Goal: Information Seeking & Learning: Learn about a topic

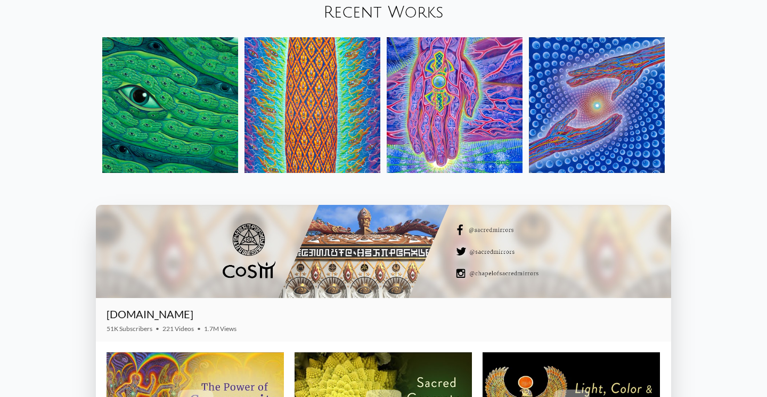
scroll to position [1276, 0]
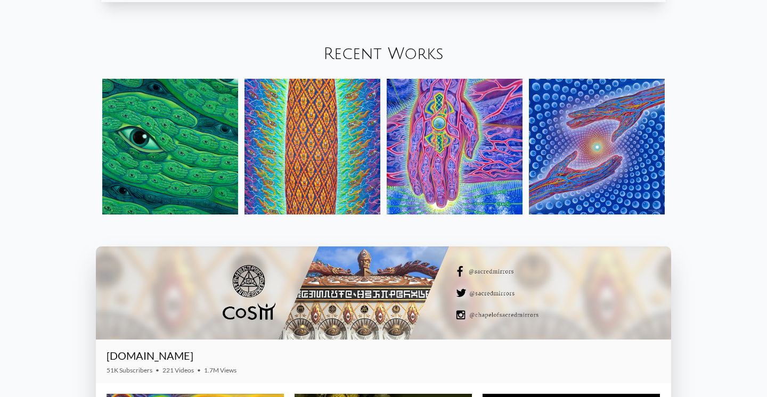
click at [343, 53] on link "Recent Works" at bounding box center [383, 54] width 120 height 18
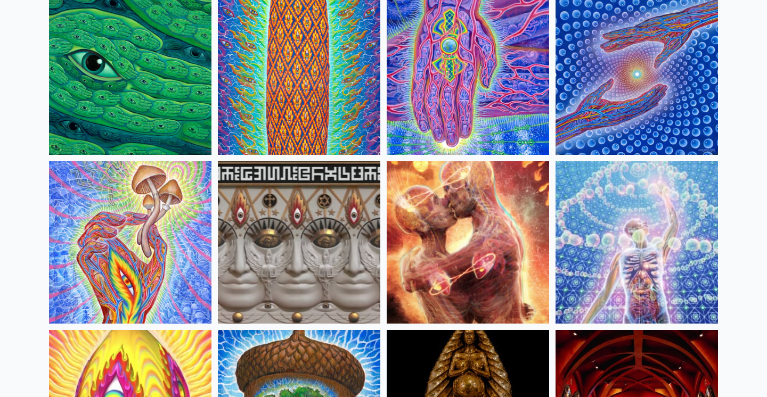
scroll to position [34, 0]
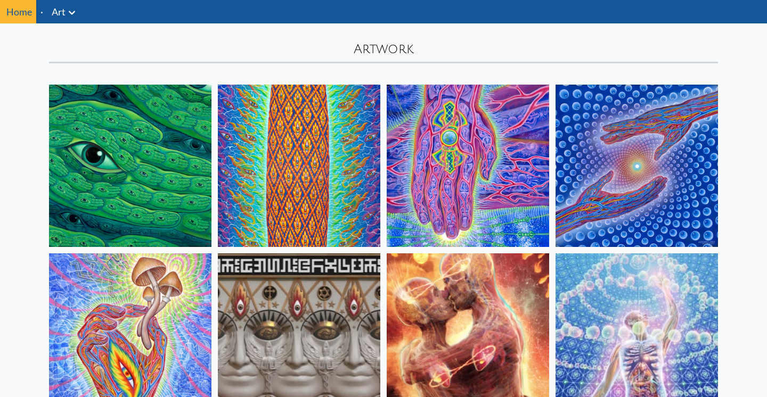
click at [96, 148] on img at bounding box center [130, 166] width 162 height 162
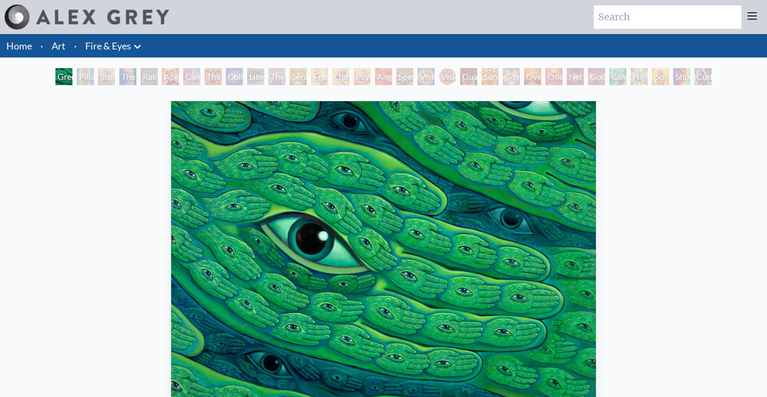
scroll to position [27, 0]
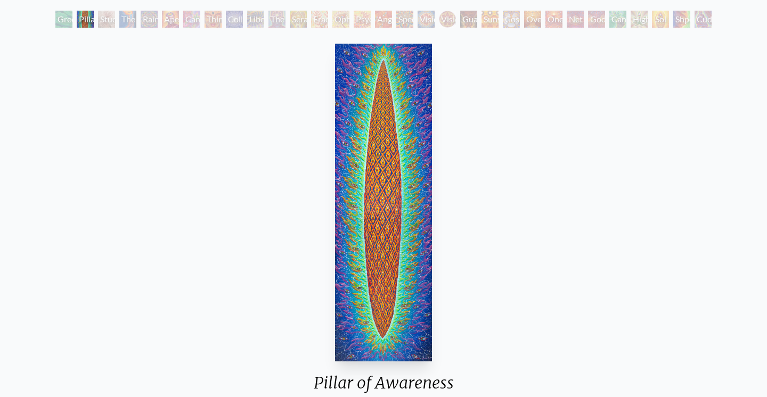
scroll to position [59, 0]
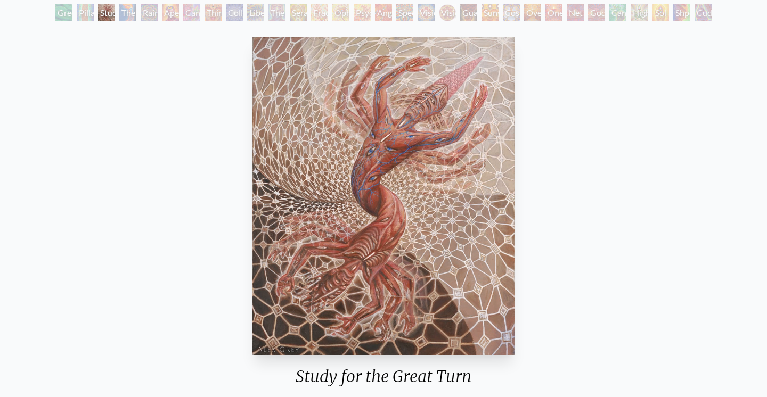
scroll to position [62, 0]
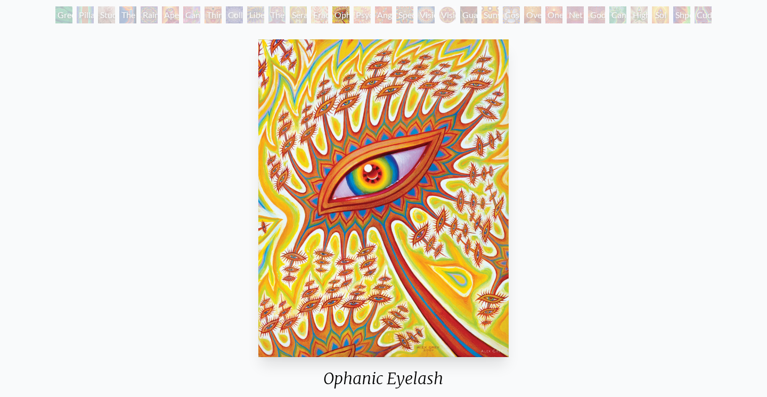
click at [559, 283] on div "Ophanic Eyelash 2007, acrylic on wood, 11 x 14 in. Visit the CoSM Shop" at bounding box center [384, 260] width 750 height 451
